Goal: Task Accomplishment & Management: Manage account settings

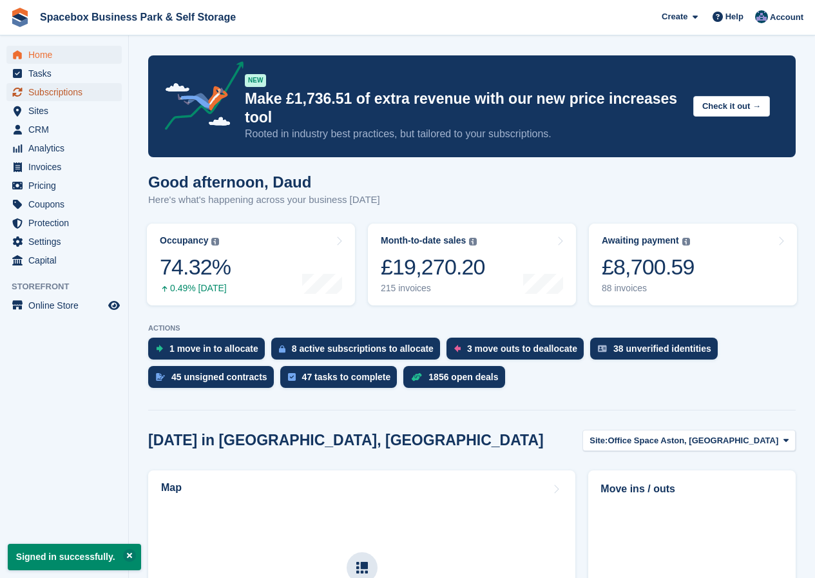
click at [56, 91] on span "Subscriptions" at bounding box center [66, 92] width 77 height 18
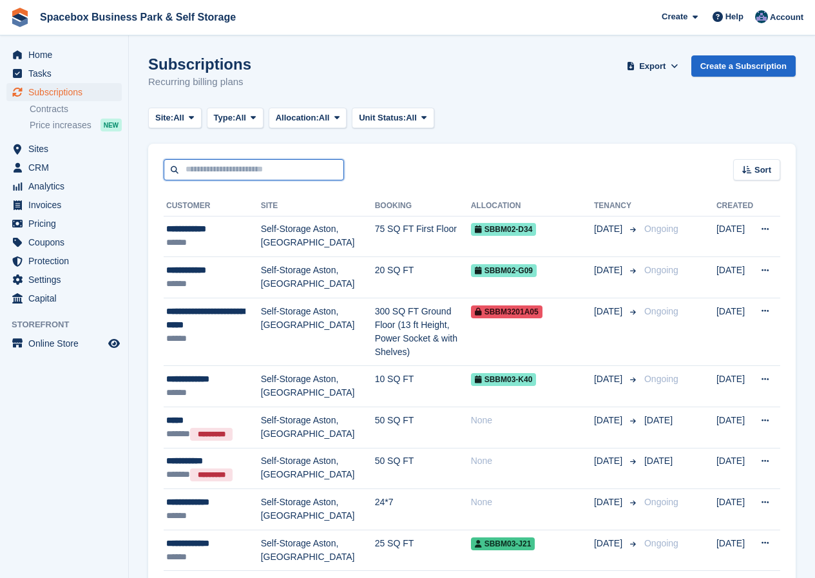
click at [204, 173] on input "text" at bounding box center [254, 169] width 180 height 21
type input "*****"
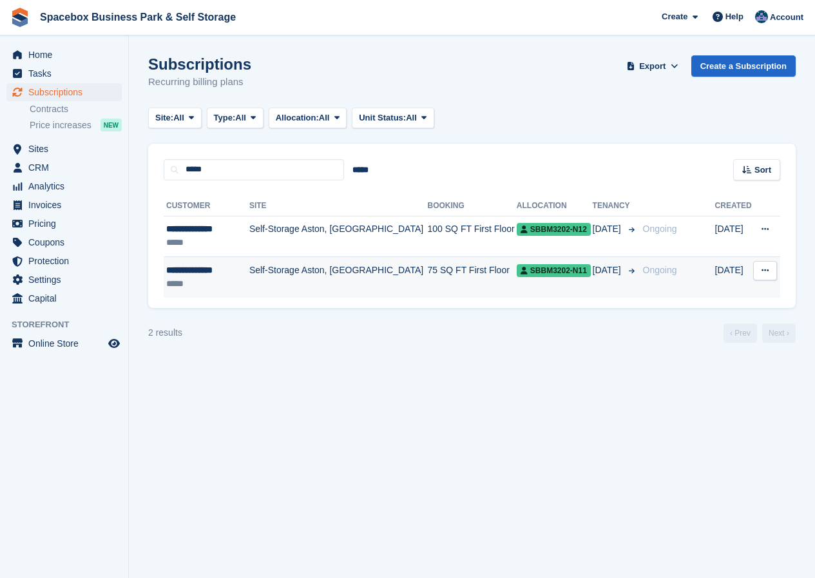
click at [300, 267] on td "Self-Storage Aston, [GEOGRAPHIC_DATA]" at bounding box center [338, 277] width 178 height 41
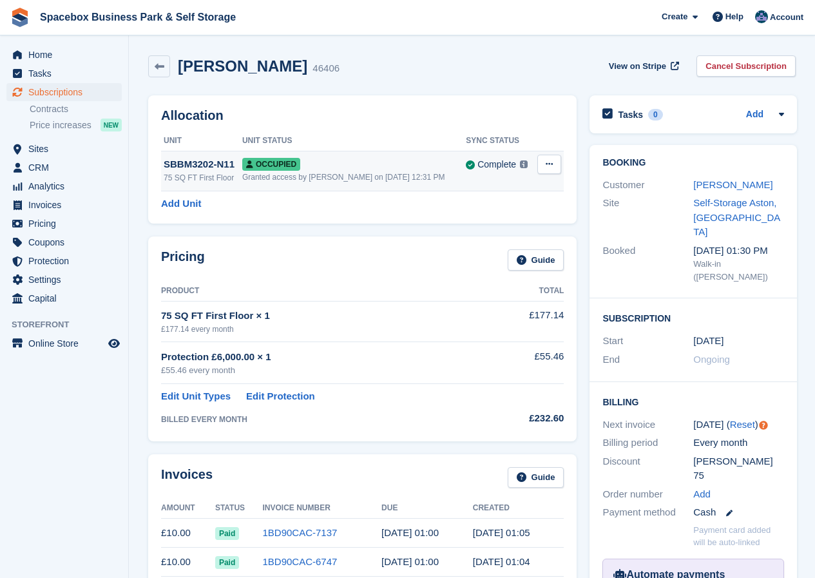
click at [551, 165] on icon at bounding box center [549, 164] width 7 height 8
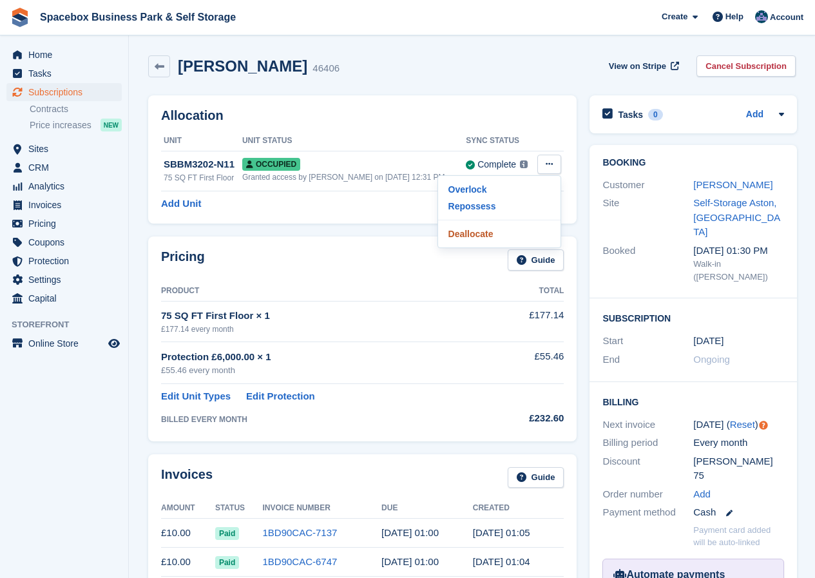
drag, startPoint x: 468, startPoint y: 231, endPoint x: 470, endPoint y: 61, distance: 170.8
click at [468, 231] on p "Deallocate" at bounding box center [499, 234] width 112 height 17
